Goal: Check status: Check status

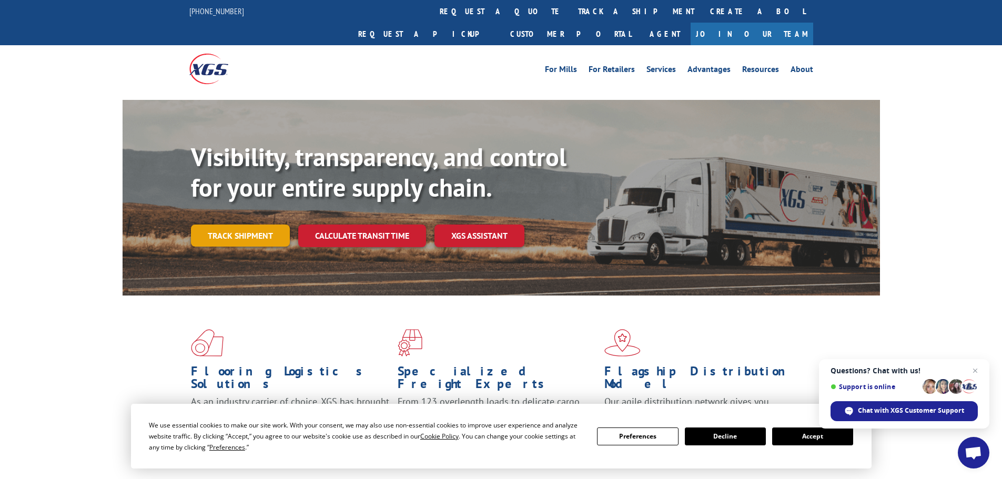
click at [252, 225] on link "Track shipment" at bounding box center [240, 236] width 99 height 22
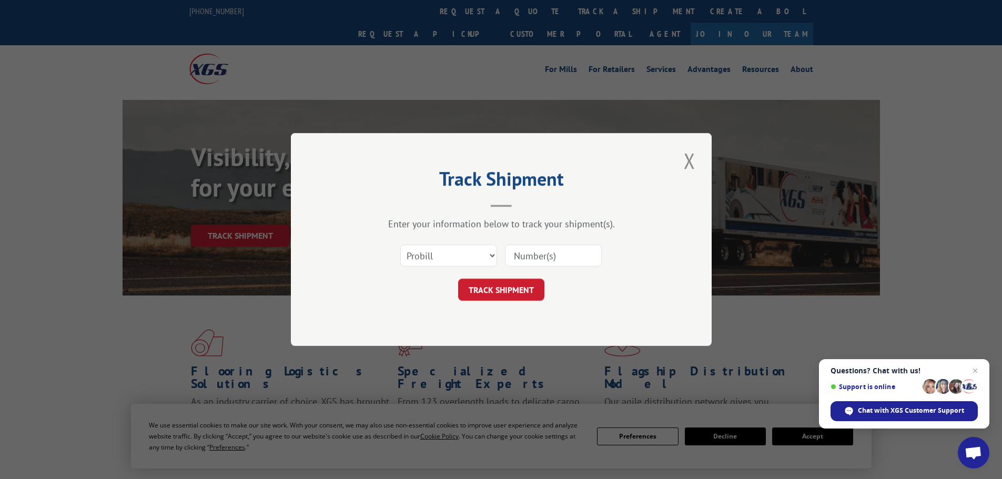
drag, startPoint x: 975, startPoint y: 371, endPoint x: 724, endPoint y: 327, distance: 254.7
click at [975, 371] on span "Open chat" at bounding box center [975, 370] width 13 height 13
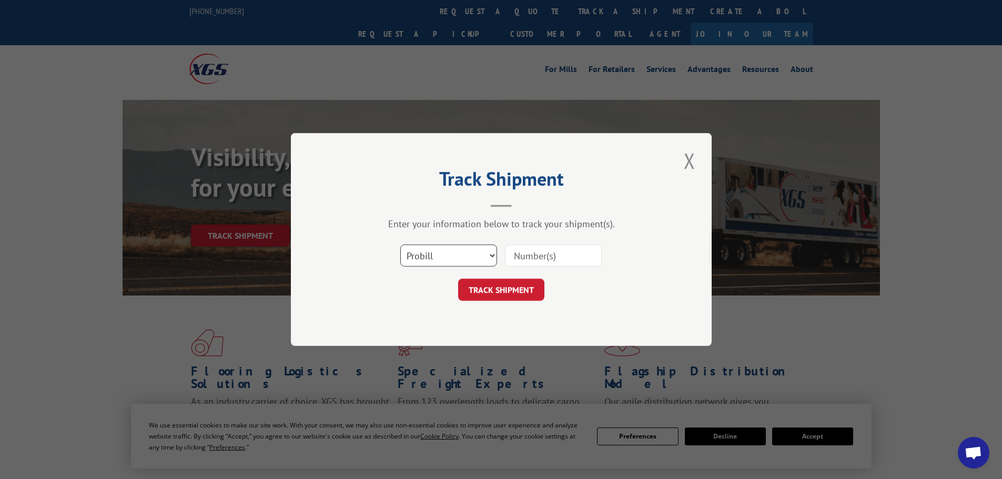
click at [420, 250] on select "Select category... Probill BOL PO" at bounding box center [448, 255] width 97 height 22
select select "po"
click at [400, 244] on select "Select category... Probill BOL PO" at bounding box center [448, 255] width 97 height 22
type input "89508416"
click at [517, 289] on button "TRACK SHIPMENT" at bounding box center [501, 290] width 86 height 22
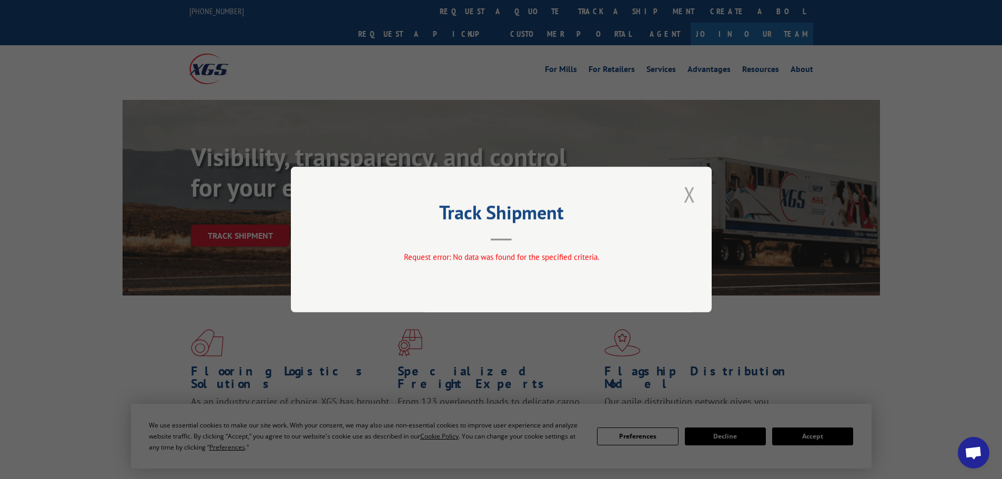
click at [696, 205] on button "Close modal" at bounding box center [689, 194] width 18 height 29
